Goal: Task Accomplishment & Management: Use online tool/utility

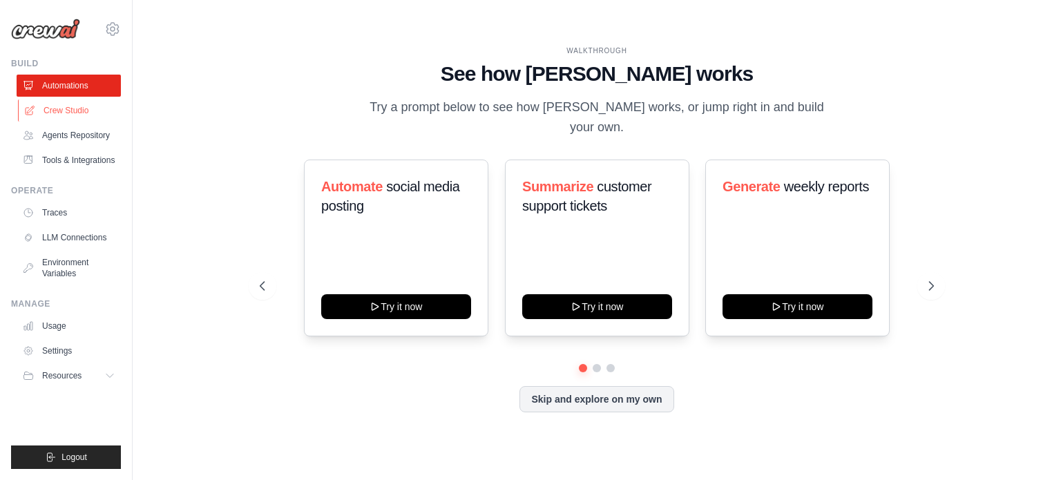
click at [62, 111] on link "Crew Studio" at bounding box center [70, 110] width 104 height 22
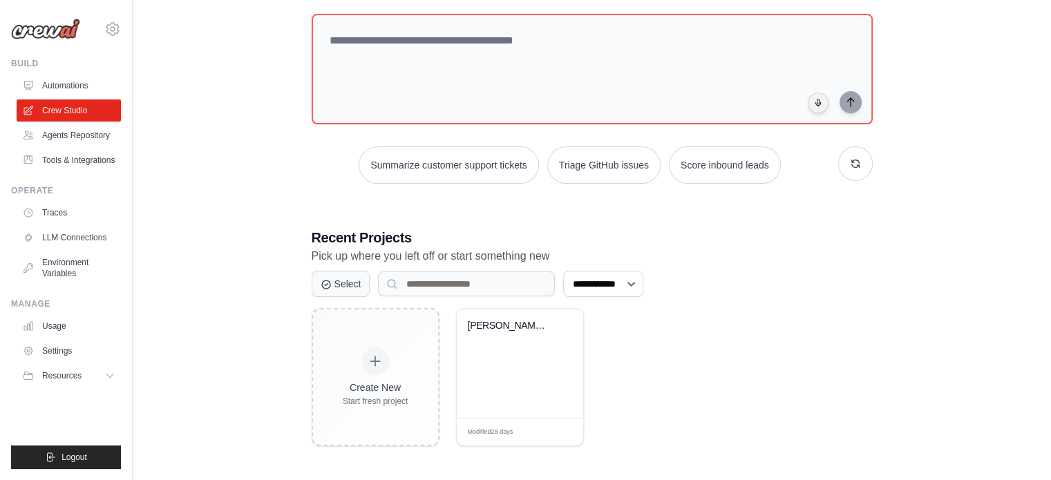
scroll to position [75, 0]
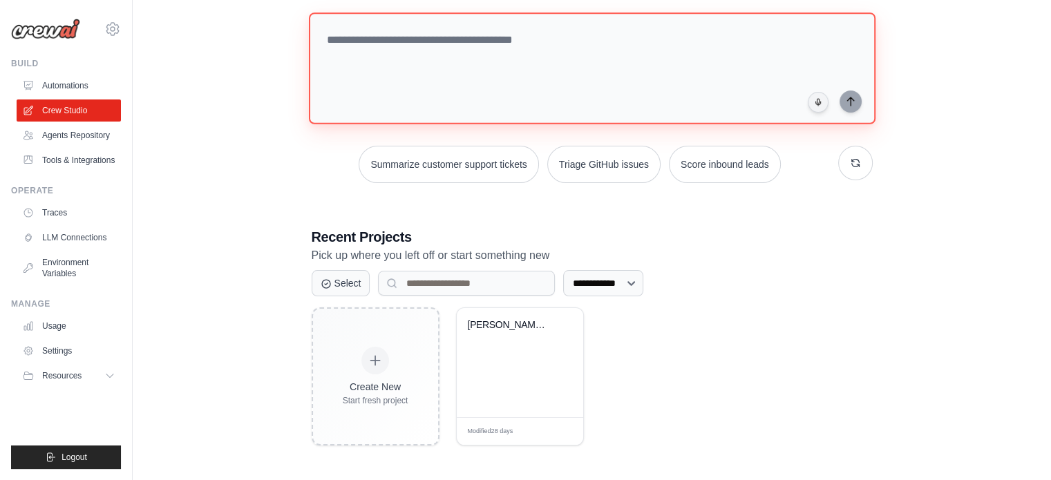
click at [457, 39] on textarea at bounding box center [591, 68] width 567 height 112
click at [531, 46] on textarea at bounding box center [591, 68] width 567 height 112
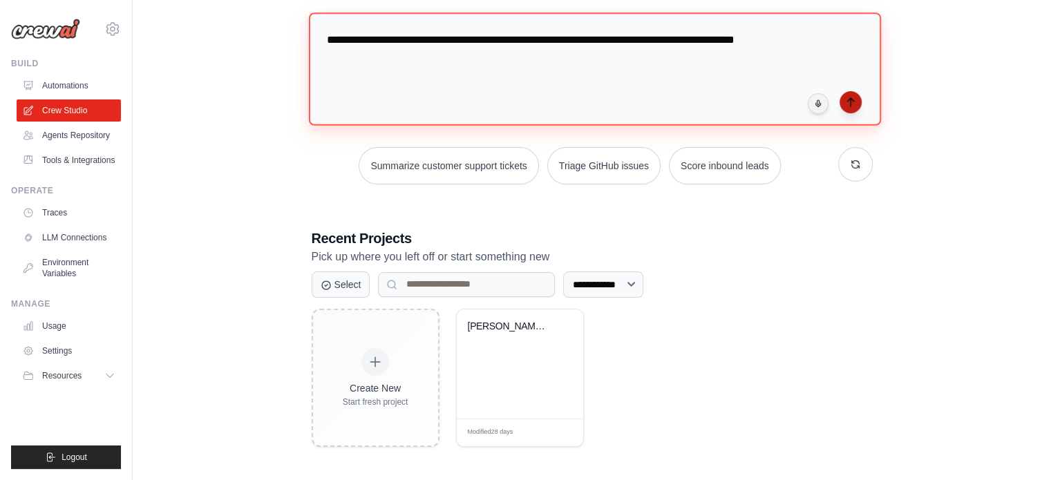
type textarea "**********"
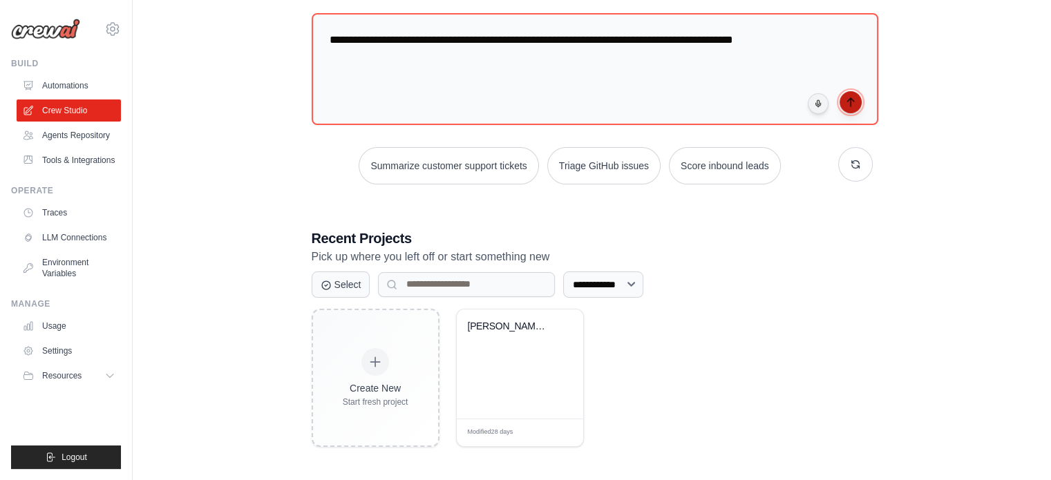
click at [847, 99] on icon "submit" at bounding box center [850, 102] width 11 height 11
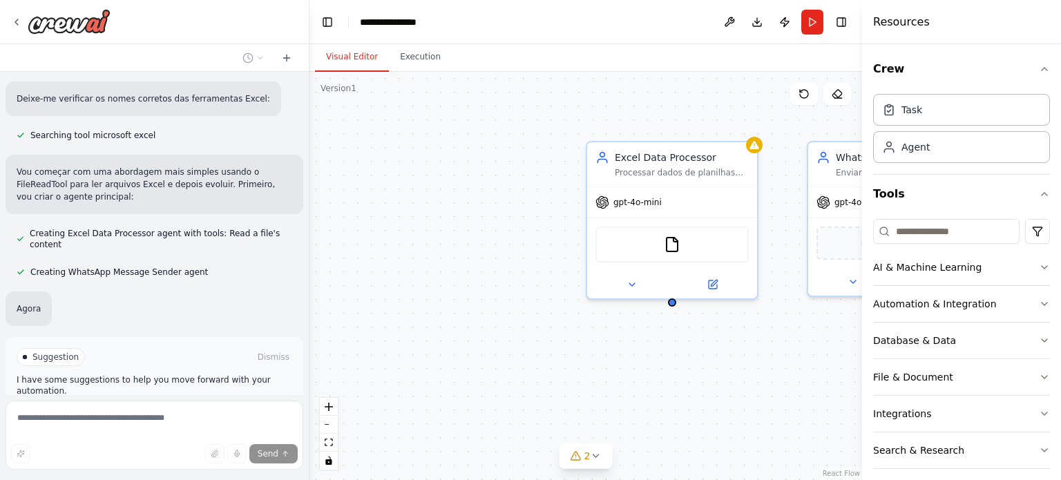
scroll to position [1106, 0]
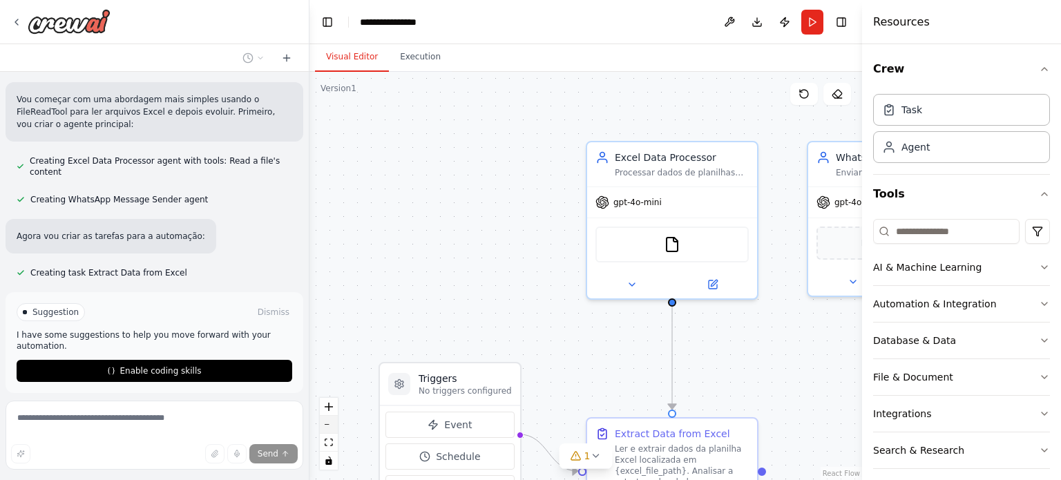
click at [330, 424] on icon "zoom out" at bounding box center [329, 424] width 8 height 1
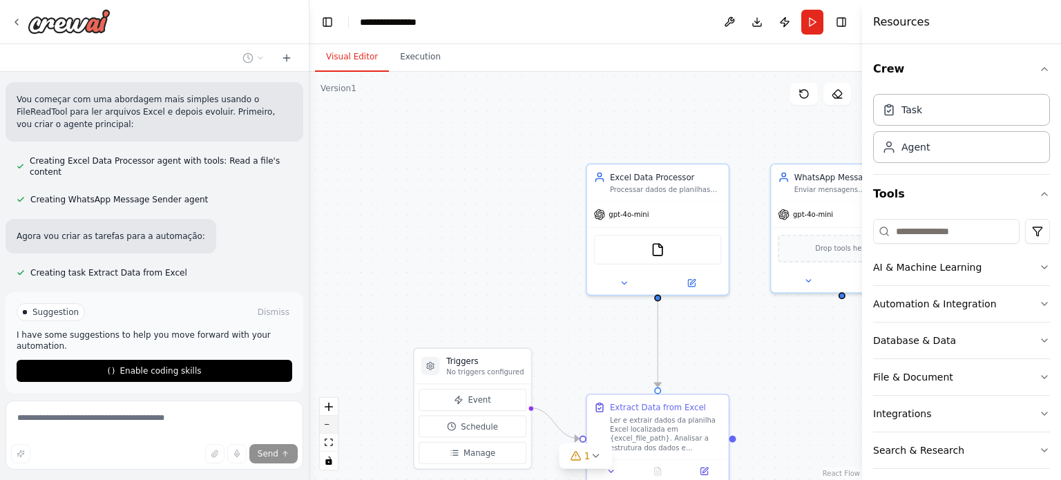
click at [330, 424] on icon "zoom out" at bounding box center [329, 424] width 8 height 1
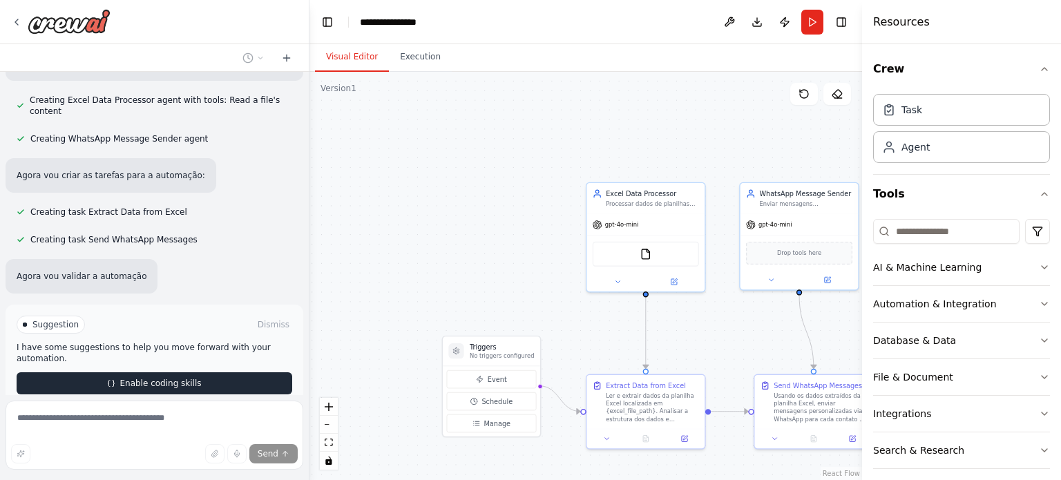
scroll to position [1208, 0]
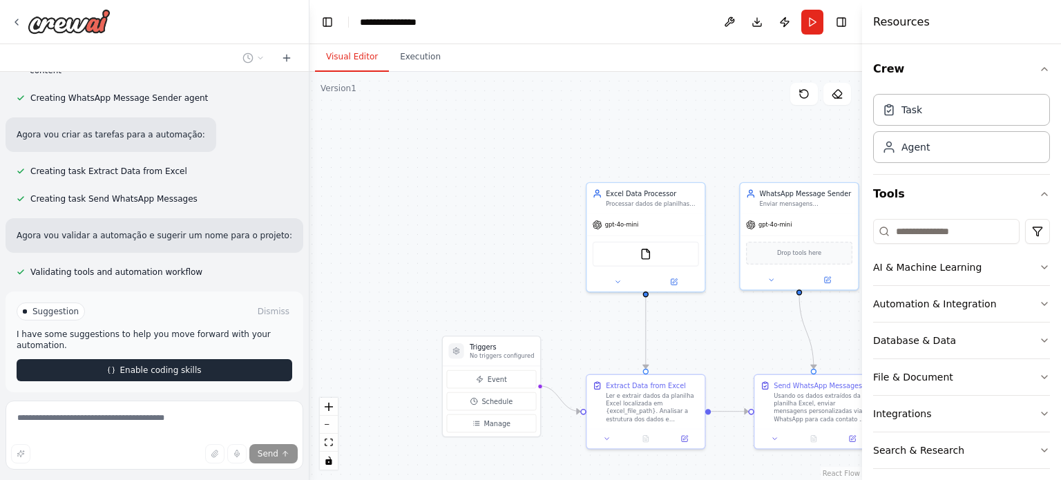
click at [145, 365] on span "Enable coding skills" at bounding box center [161, 370] width 82 height 11
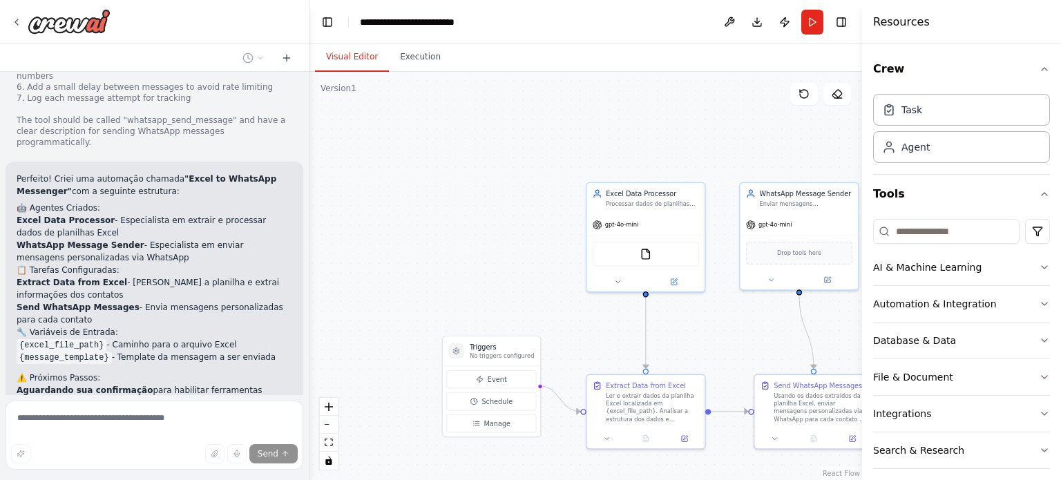
scroll to position [1689, 0]
click at [1039, 69] on icon "button" at bounding box center [1044, 69] width 11 height 11
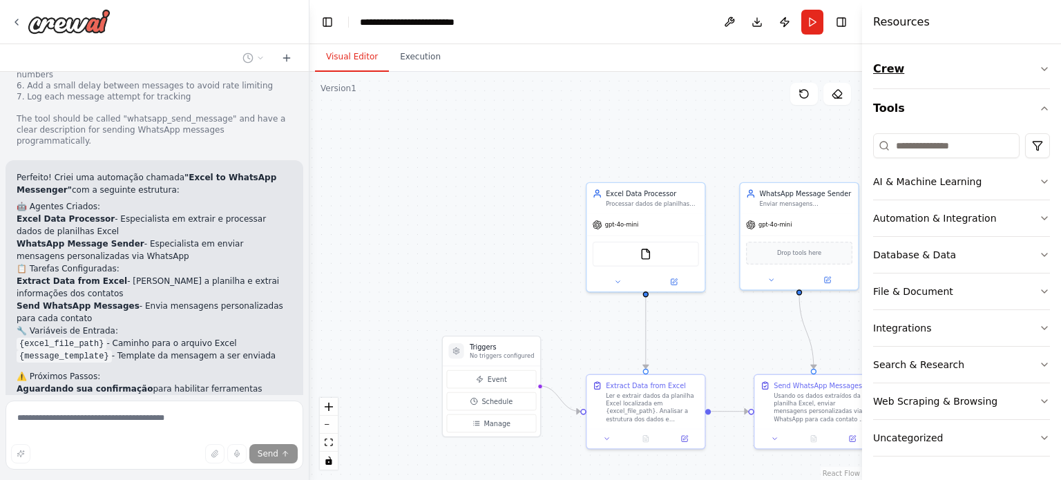
click at [1045, 66] on icon "button" at bounding box center [1044, 69] width 11 height 11
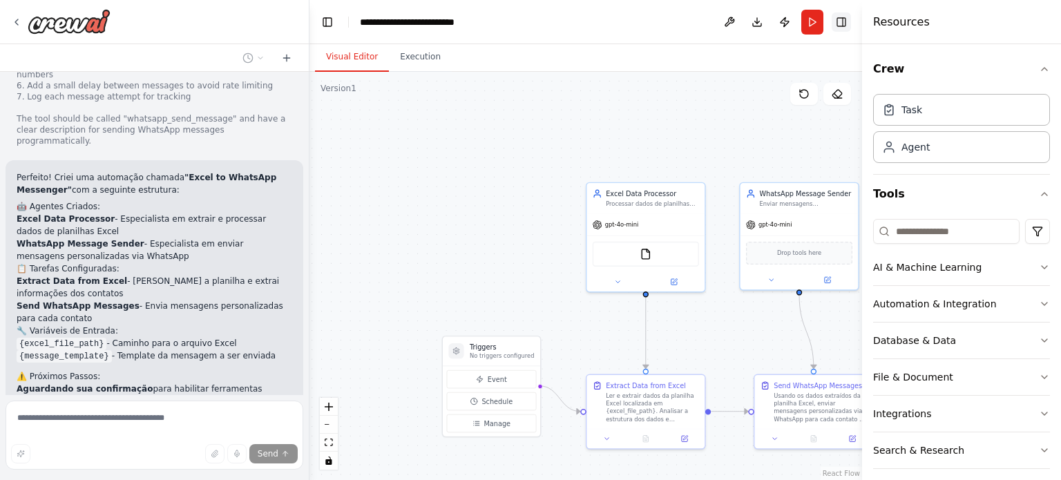
click at [839, 21] on button "Toggle Right Sidebar" at bounding box center [841, 21] width 19 height 19
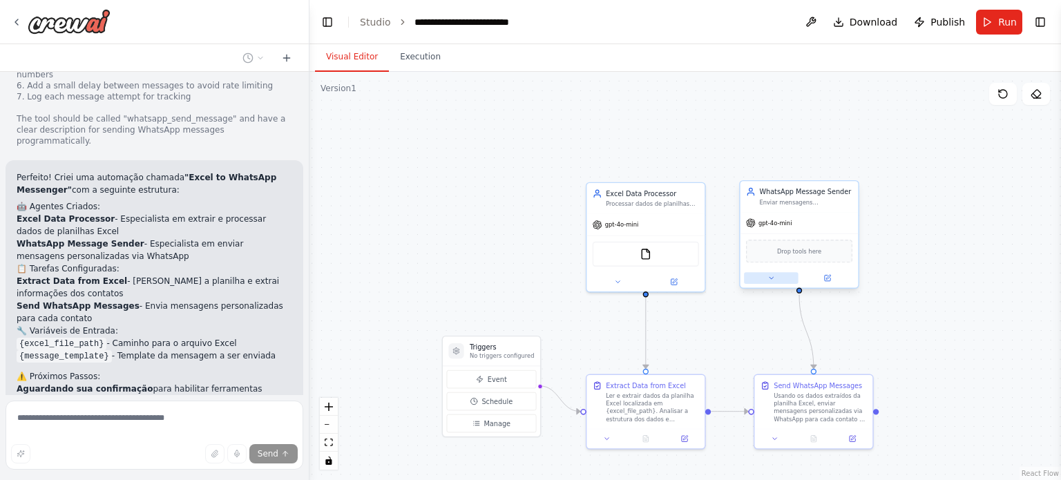
scroll to position [1979, 0]
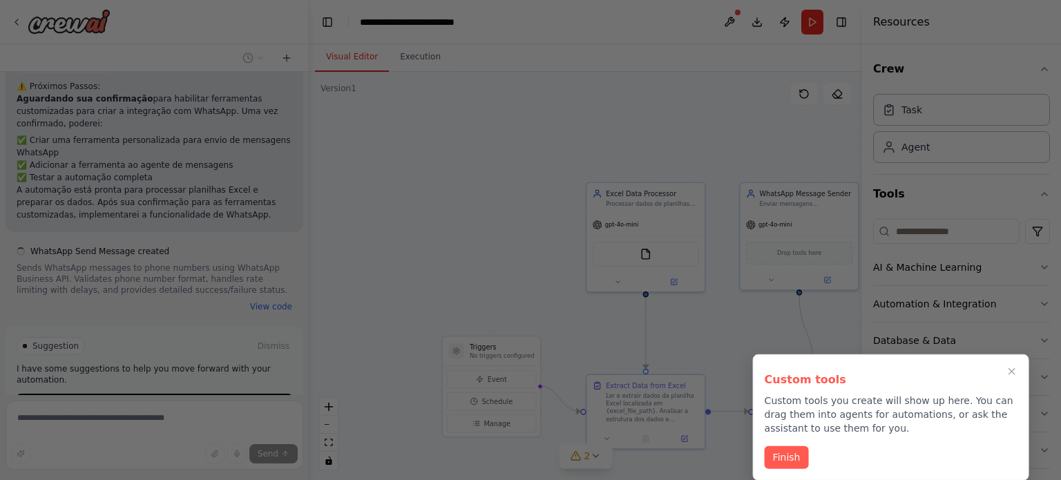
drag, startPoint x: 898, startPoint y: 287, endPoint x: 881, endPoint y: 209, distance: 80.0
click at [881, 209] on div at bounding box center [530, 240] width 1061 height 480
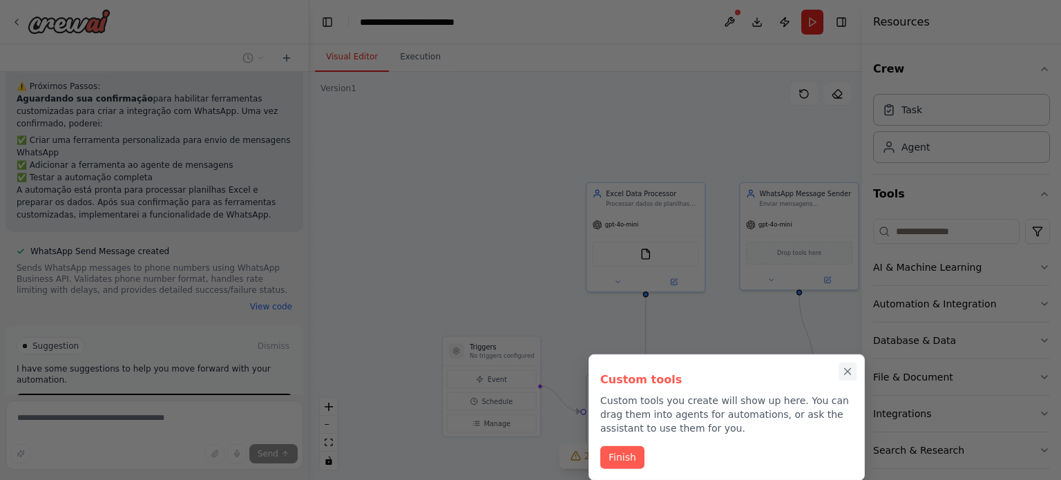
click at [847, 372] on icon "Close walkthrough" at bounding box center [848, 371] width 6 height 6
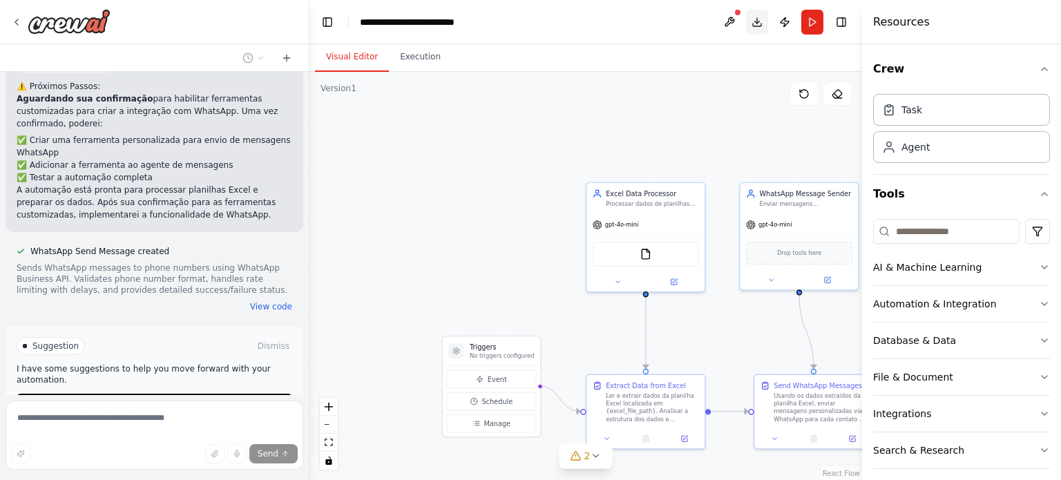
click at [837, 21] on button "Toggle Right Sidebar" at bounding box center [841, 21] width 19 height 19
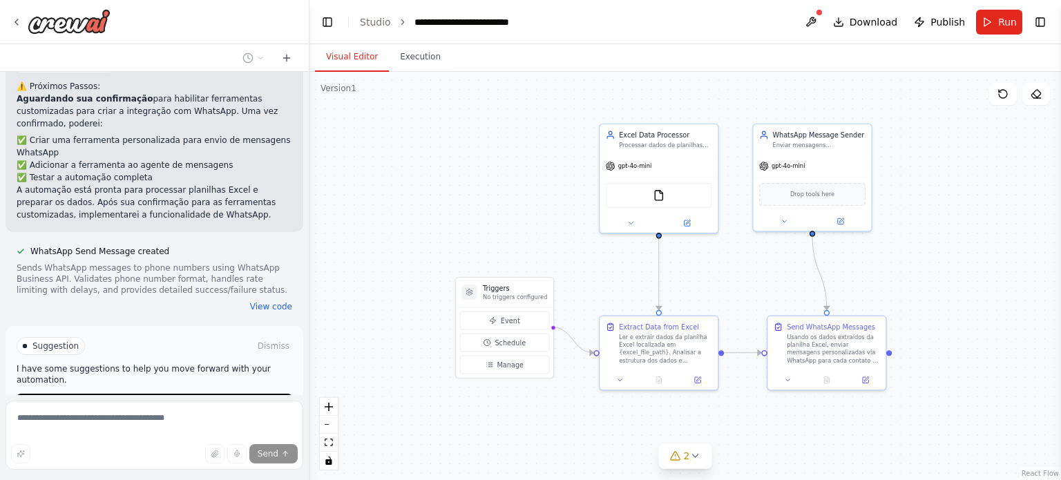
drag, startPoint x: 390, startPoint y: 238, endPoint x: 403, endPoint y: 179, distance: 60.2
click at [403, 179] on div ".deletable-edge-delete-btn { width: 20px; height: 20px; border: 0px solid #ffff…" at bounding box center [686, 276] width 752 height 408
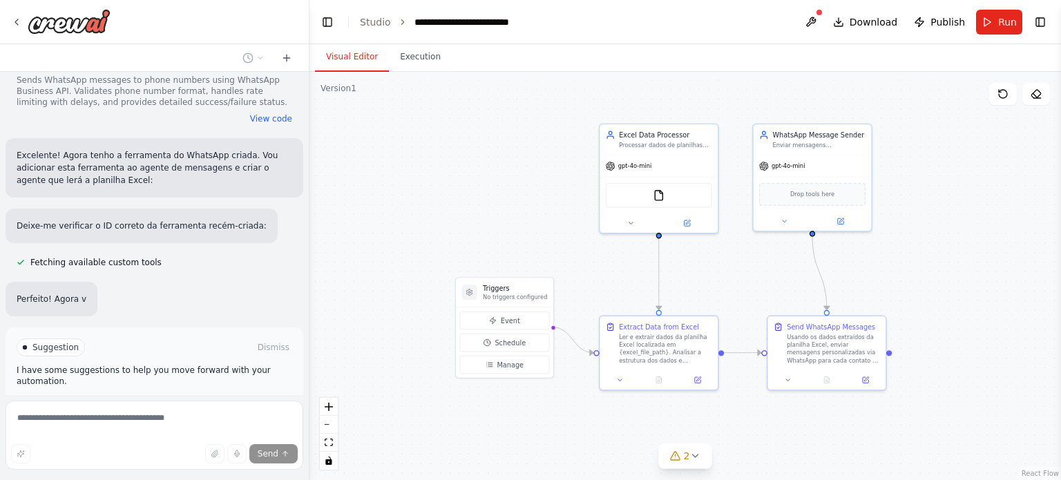
scroll to position [2167, 0]
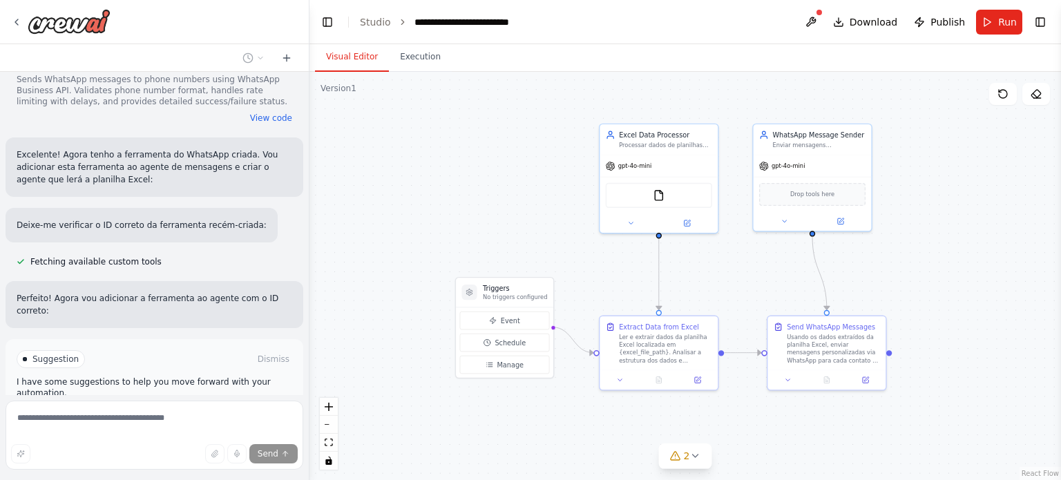
click at [162, 412] on span "Run Automation" at bounding box center [160, 417] width 67 height 11
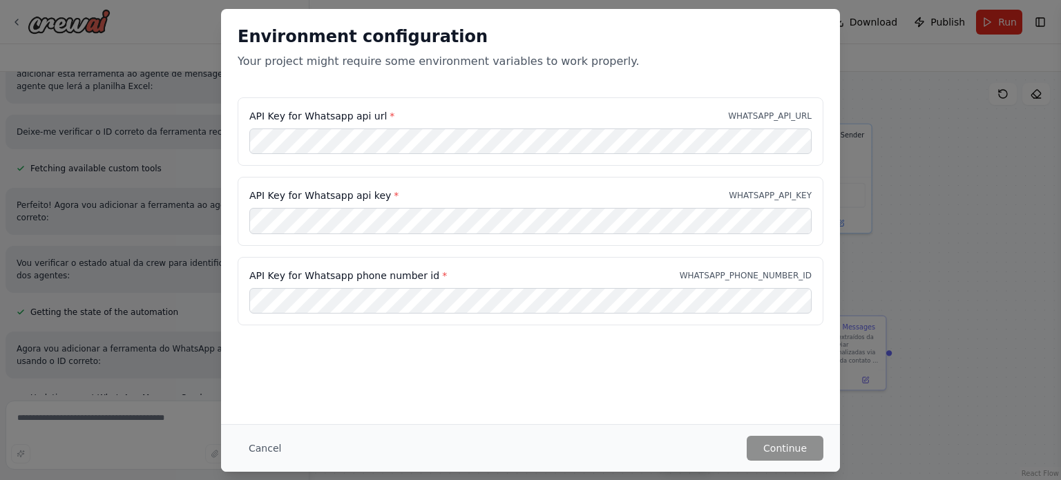
scroll to position [2301, 0]
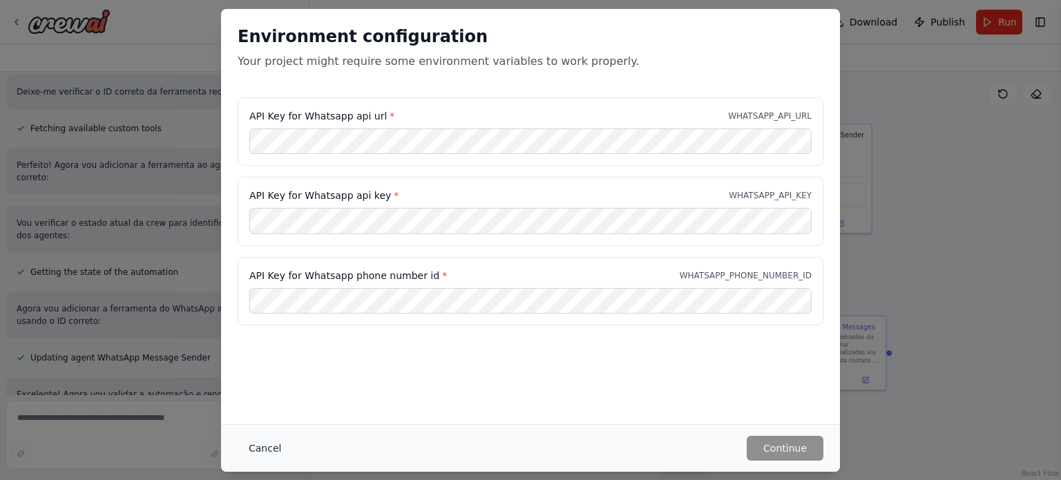
click at [267, 447] on button "Cancel" at bounding box center [265, 448] width 55 height 25
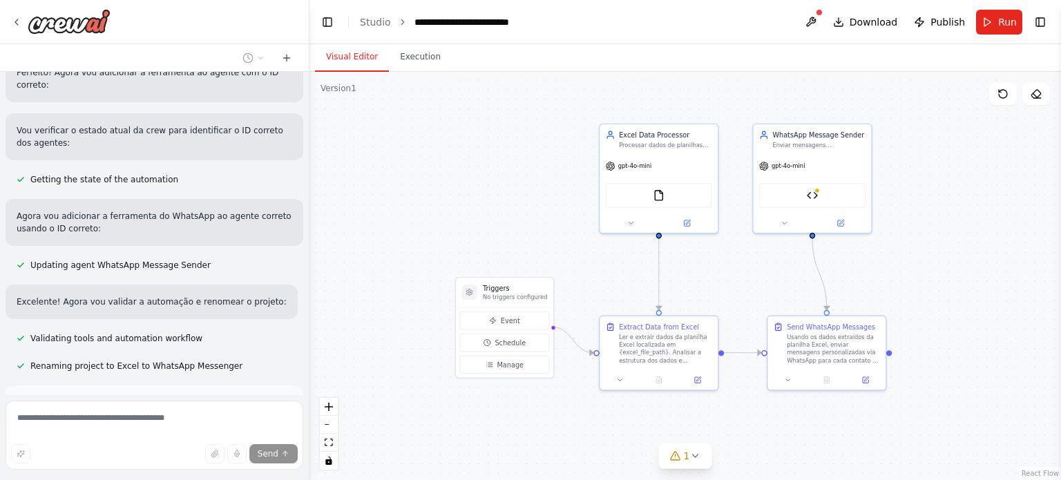
scroll to position [2440, 0]
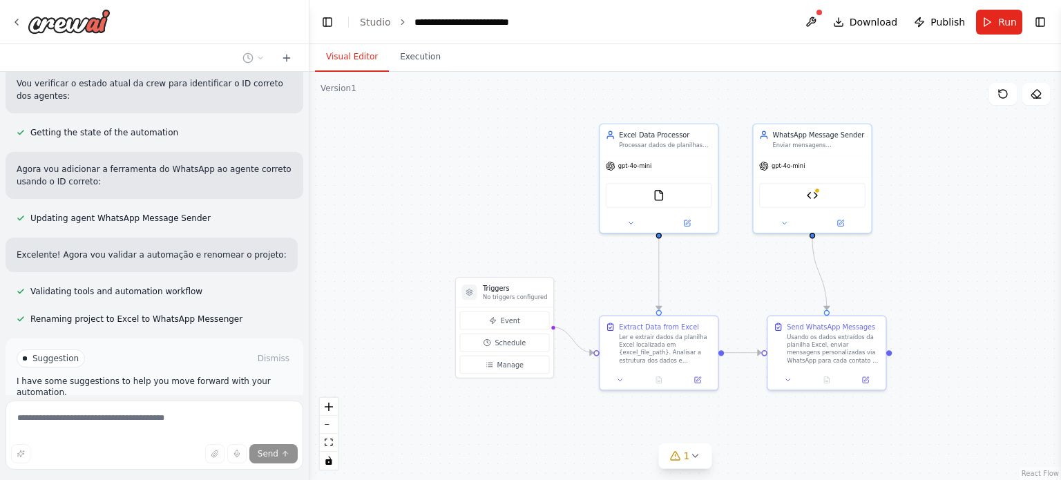
click at [274, 462] on button "Stop" at bounding box center [284, 472] width 31 height 21
